Goal: Find contact information: Find contact information

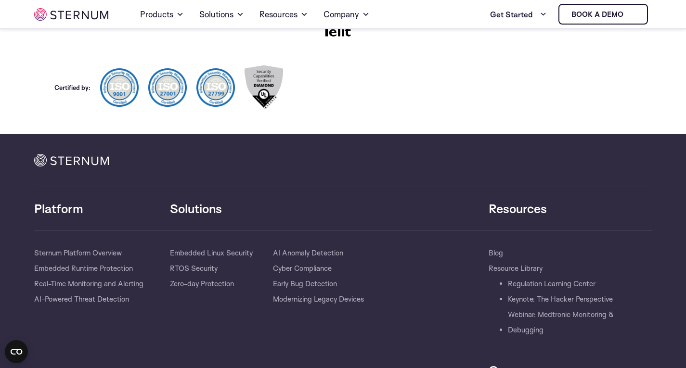
scroll to position [598, 0]
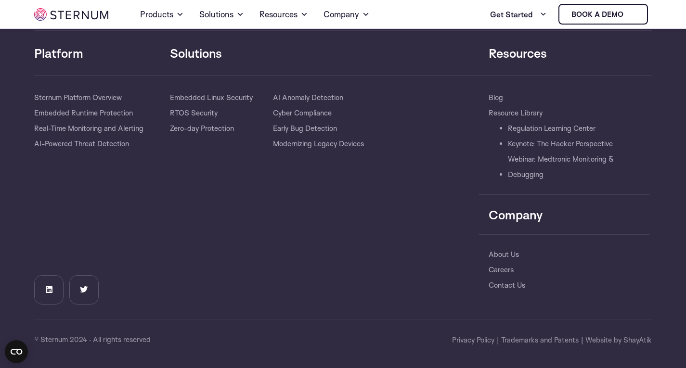
click at [481, 340] on span "Privacy Policy" at bounding box center [473, 340] width 42 height 12
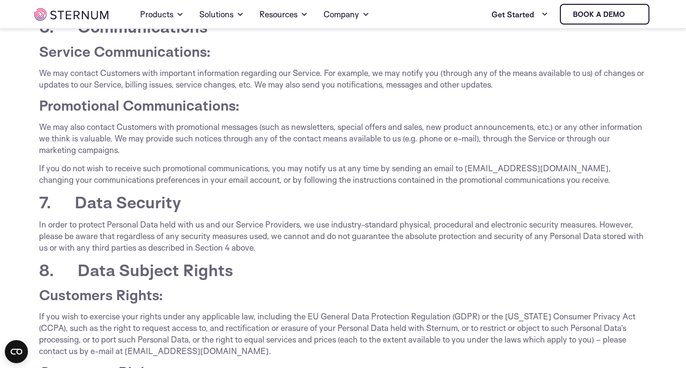
scroll to position [1841, 0]
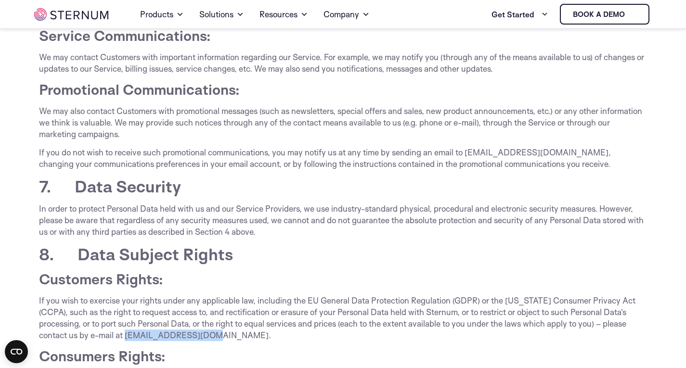
drag, startPoint x: 125, startPoint y: 366, endPoint x: 211, endPoint y: 346, distance: 87.9
click at [211, 341] on p "If you wish to exercise your rights under any applicable law, including the EU …" at bounding box center [343, 318] width 608 height 46
copy p "support@sternum.com"
